Goal: Task Accomplishment & Management: Complete application form

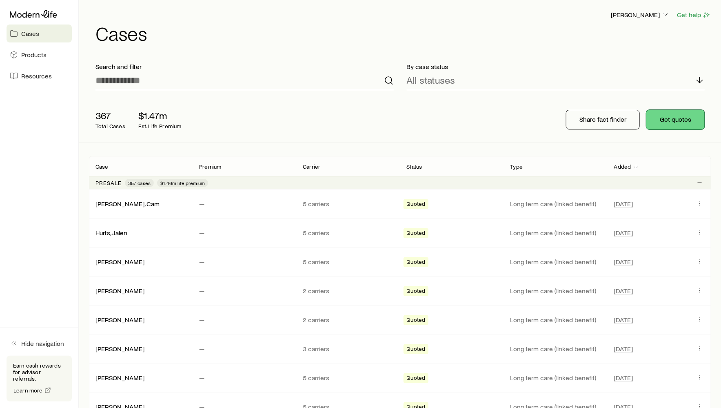
click at [695, 112] on button "Get quotes" at bounding box center [675, 120] width 58 height 20
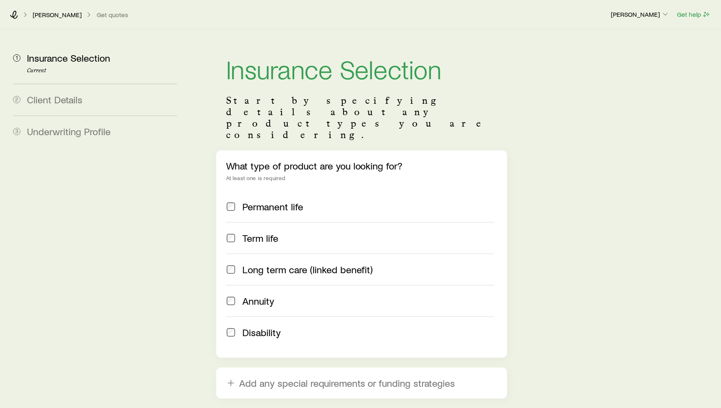
click at [337, 264] on span "Long term care (linked benefit)" at bounding box center [307, 269] width 131 height 11
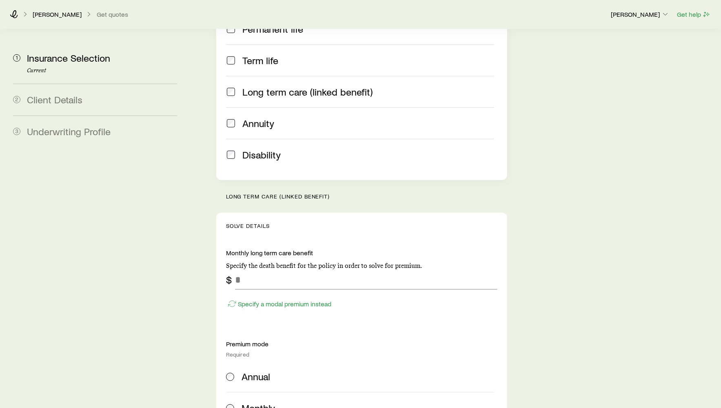
scroll to position [170, 0]
